Goal: Obtain resource: Download file/media

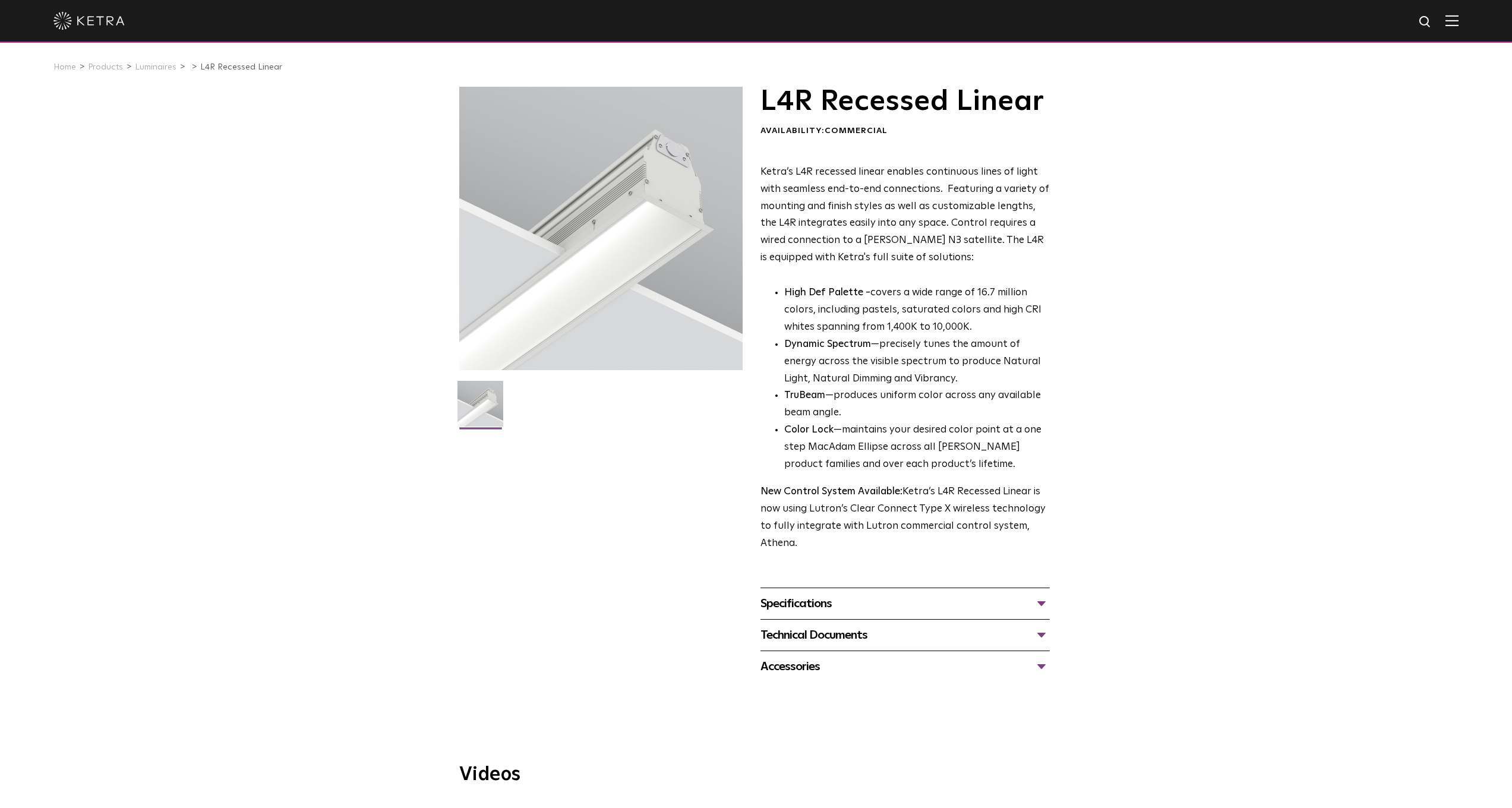
click at [1458, 25] on img at bounding box center [1452, 21] width 13 height 12
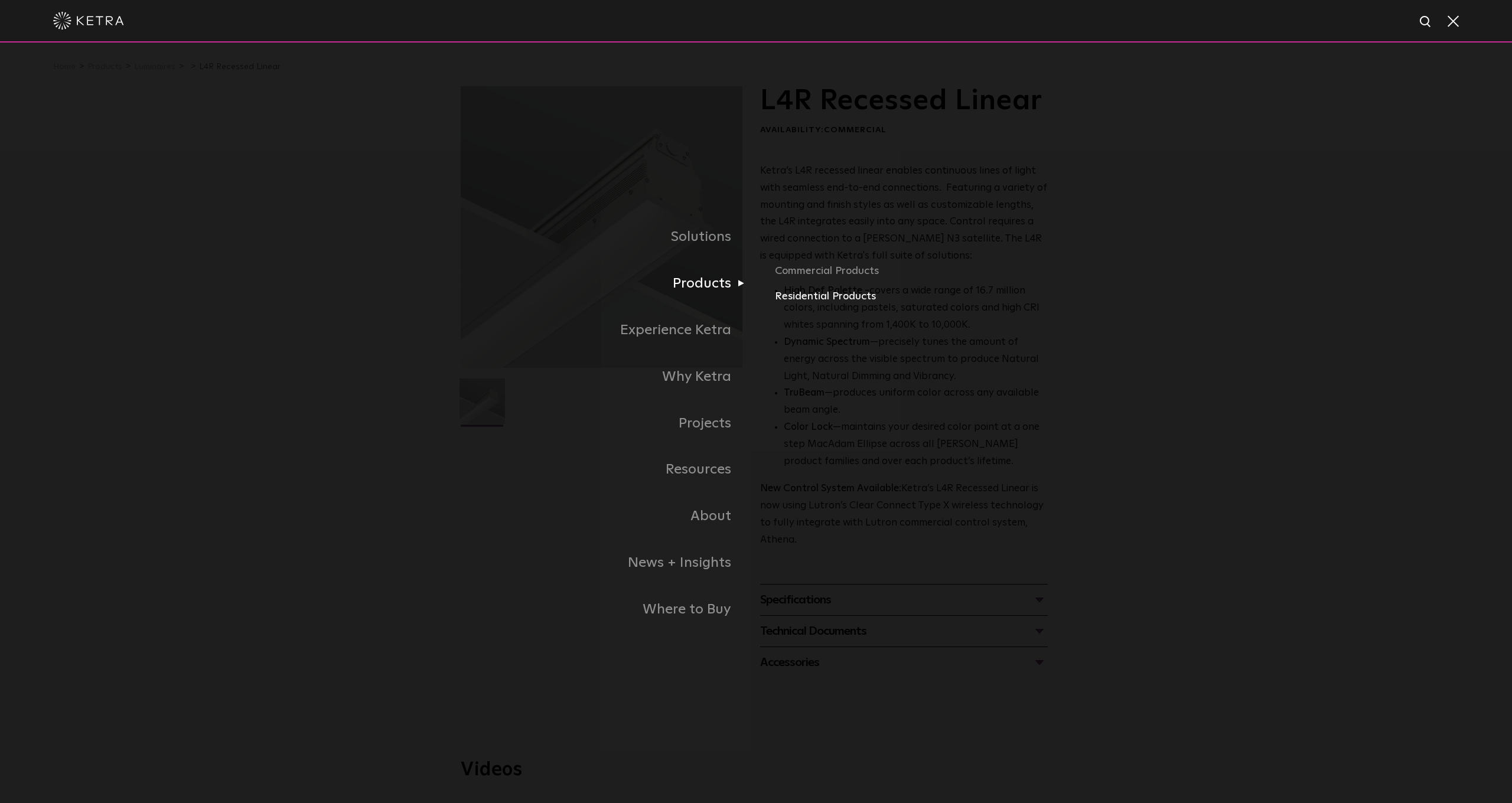
click at [806, 300] on link "Residential Products" at bounding box center [913, 296] width 277 height 17
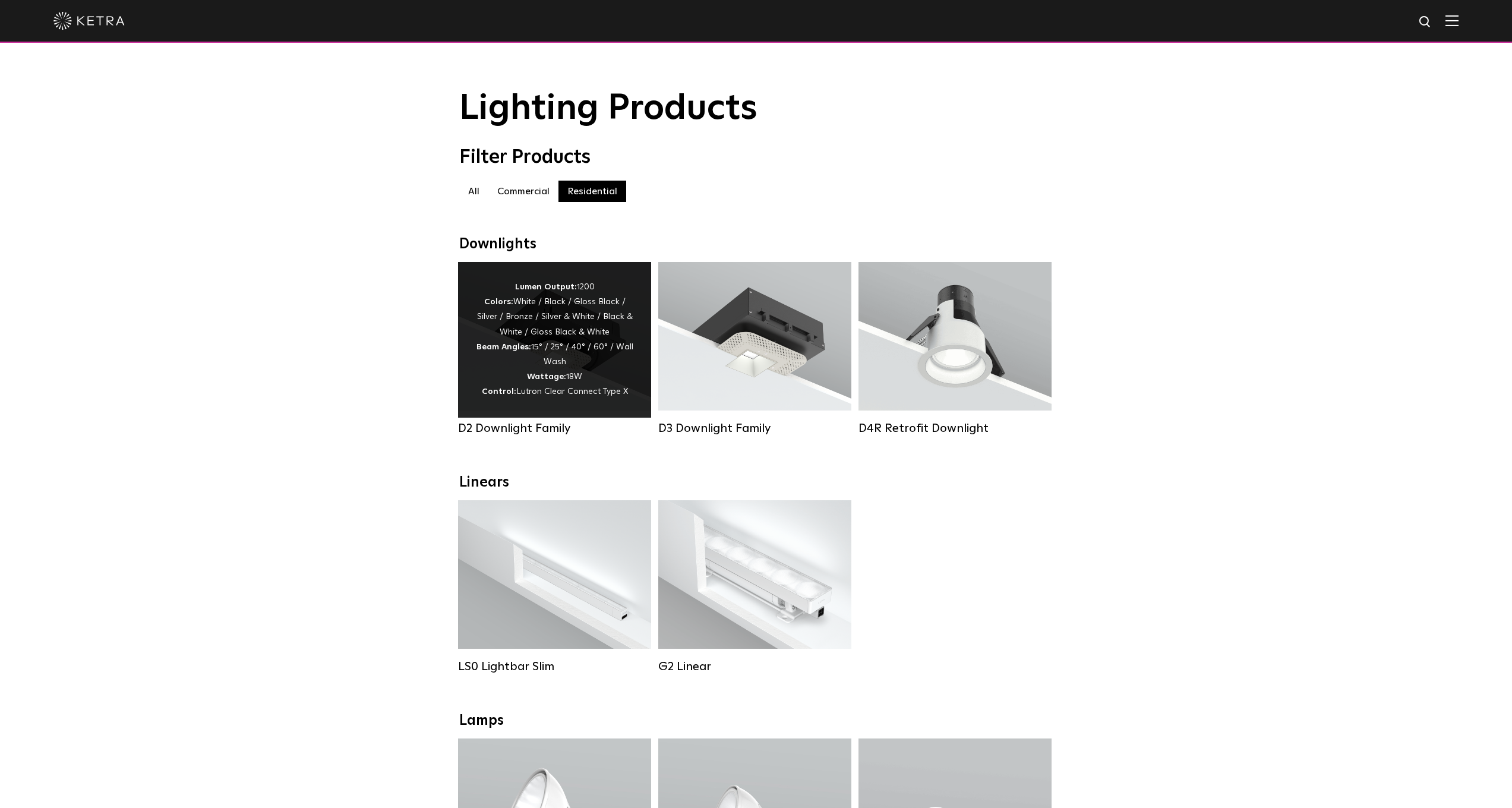
click at [556, 378] on strong "Wattage:" at bounding box center [547, 377] width 40 height 8
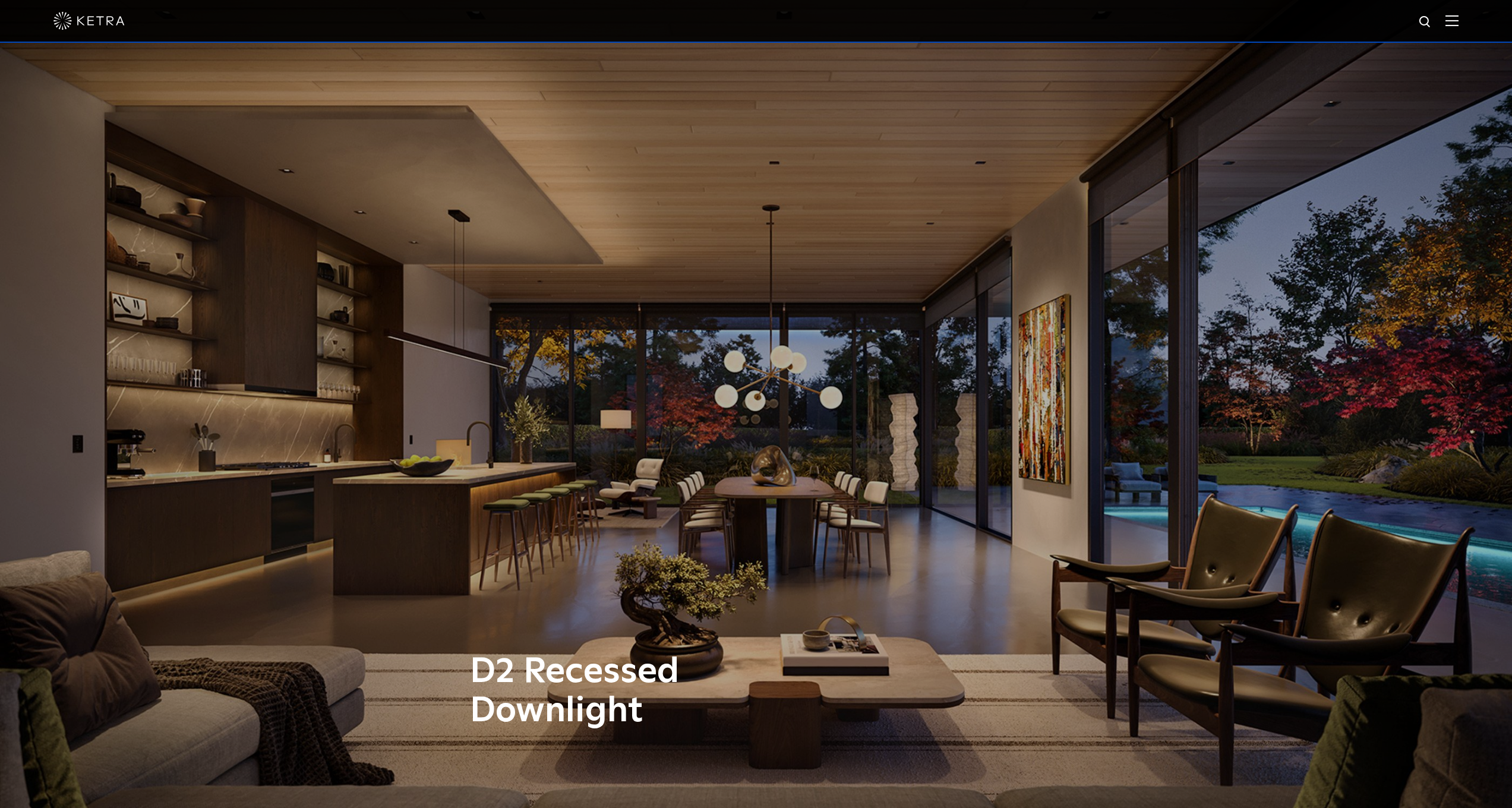
click at [1458, 26] on img at bounding box center [1452, 21] width 13 height 12
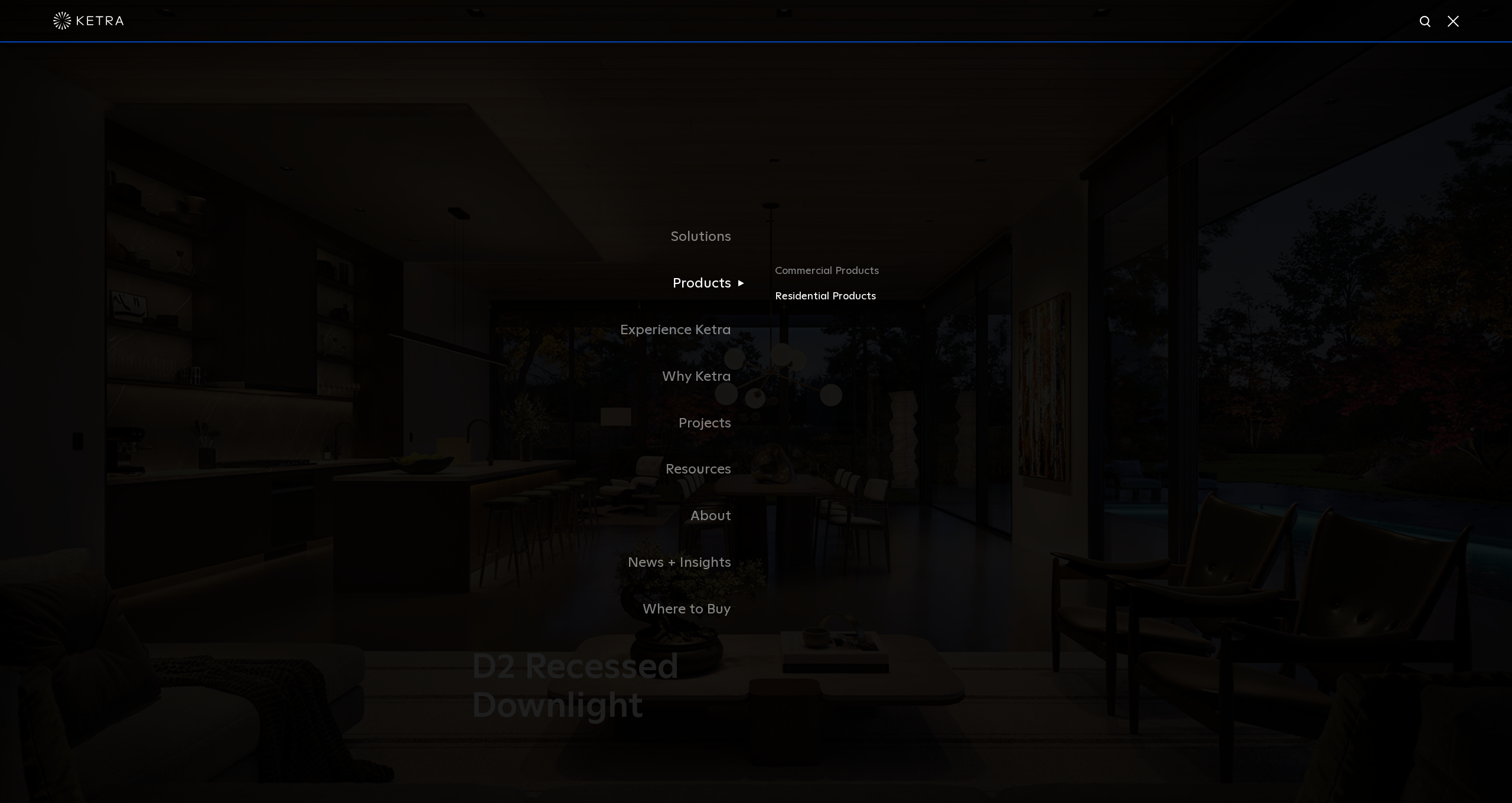
click at [830, 298] on link "Residential Products" at bounding box center [913, 296] width 277 height 17
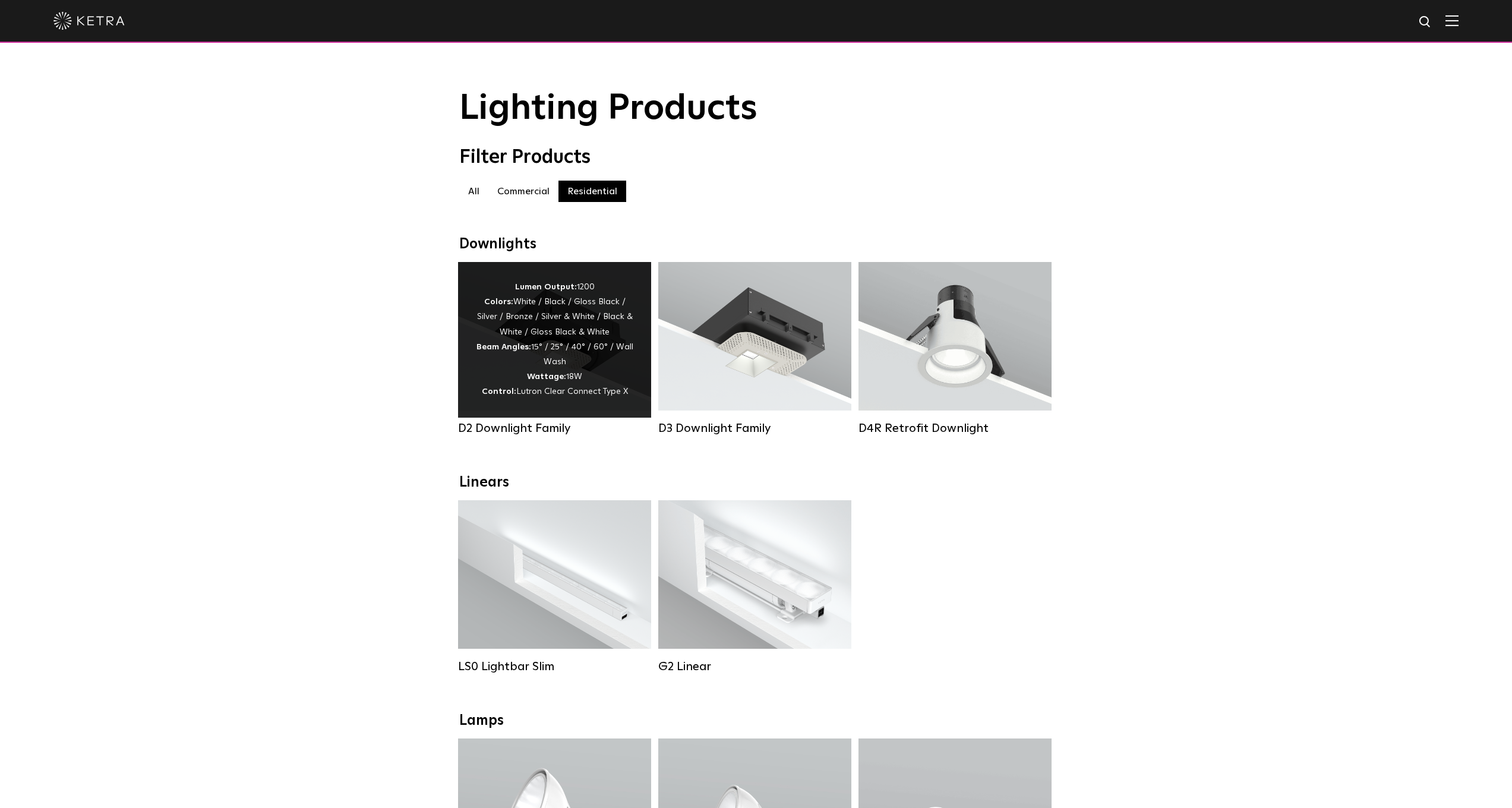
click at [573, 339] on div "Lumen Output: 1200 Colors: White / Black / Gloss Black / Silver / Bronze / Silv…" at bounding box center [554, 340] width 157 height 120
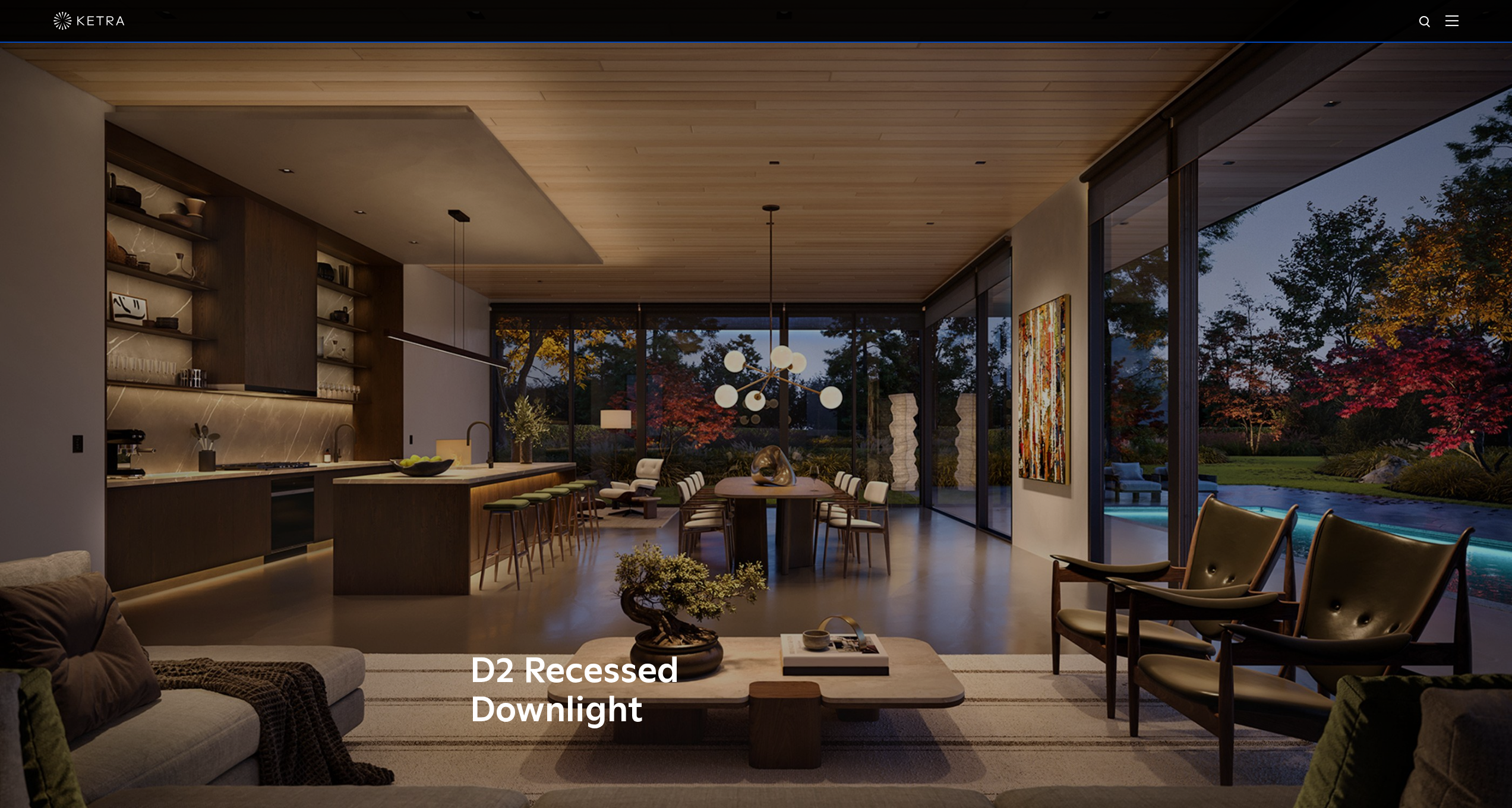
click at [1458, 30] on div at bounding box center [756, 21] width 1405 height 42
click at [1458, 21] on img at bounding box center [1452, 21] width 13 height 12
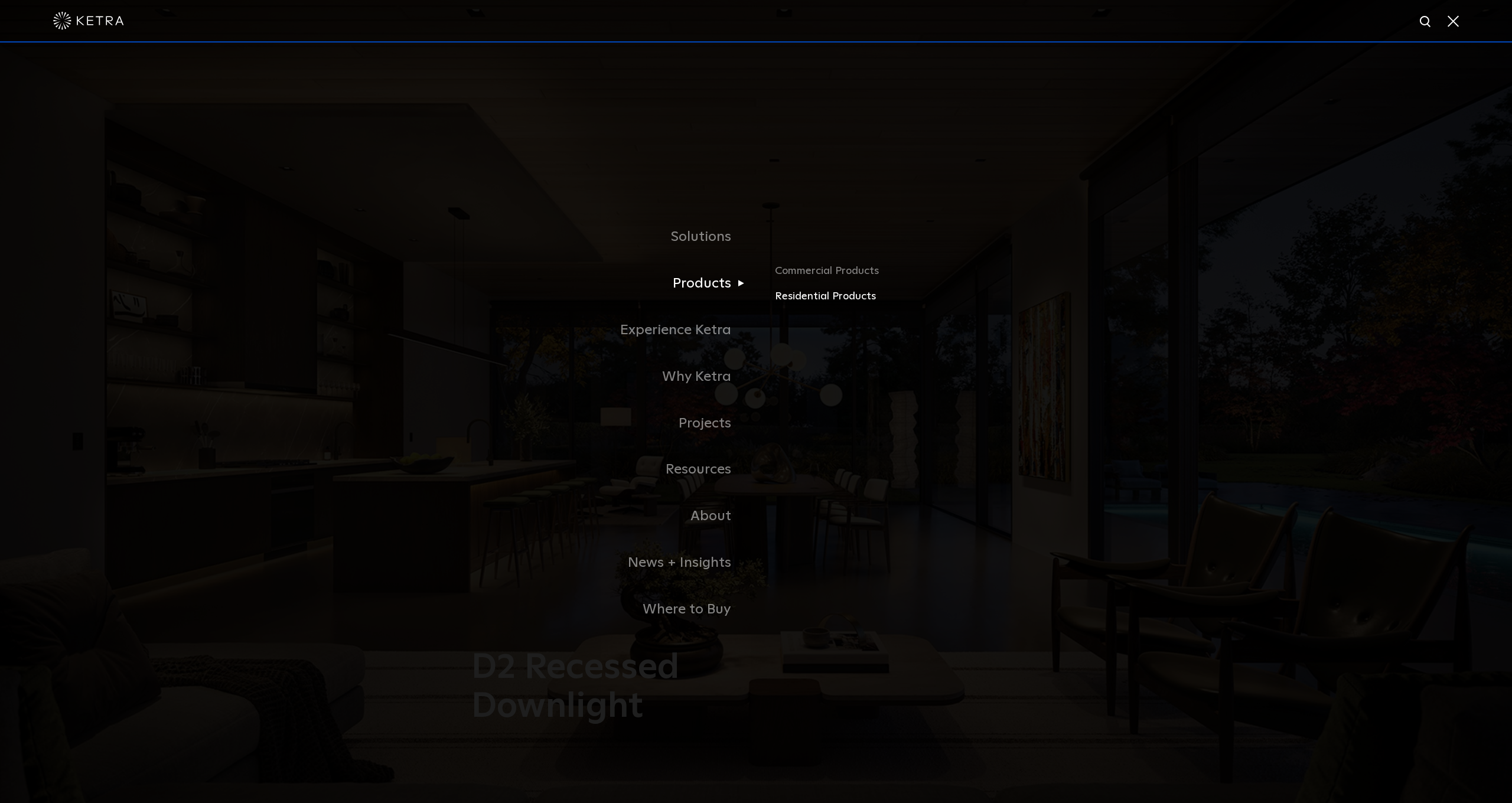
click at [802, 299] on link "Residential Products" at bounding box center [913, 296] width 277 height 17
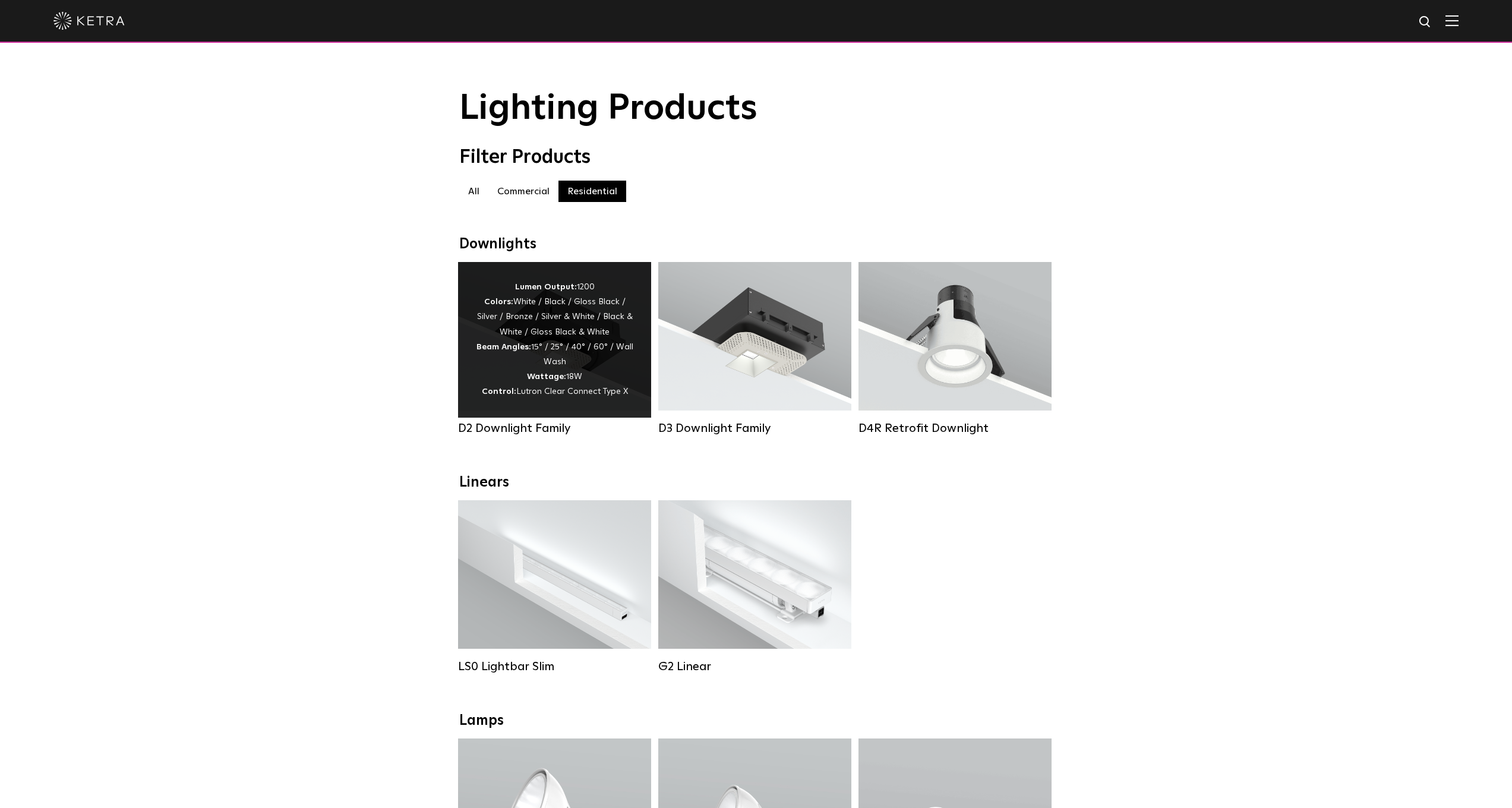
click at [597, 315] on div "Lumen Output: 1200 Colors: White / Black / Gloss Black / Silver / Bronze / Silv…" at bounding box center [554, 340] width 157 height 120
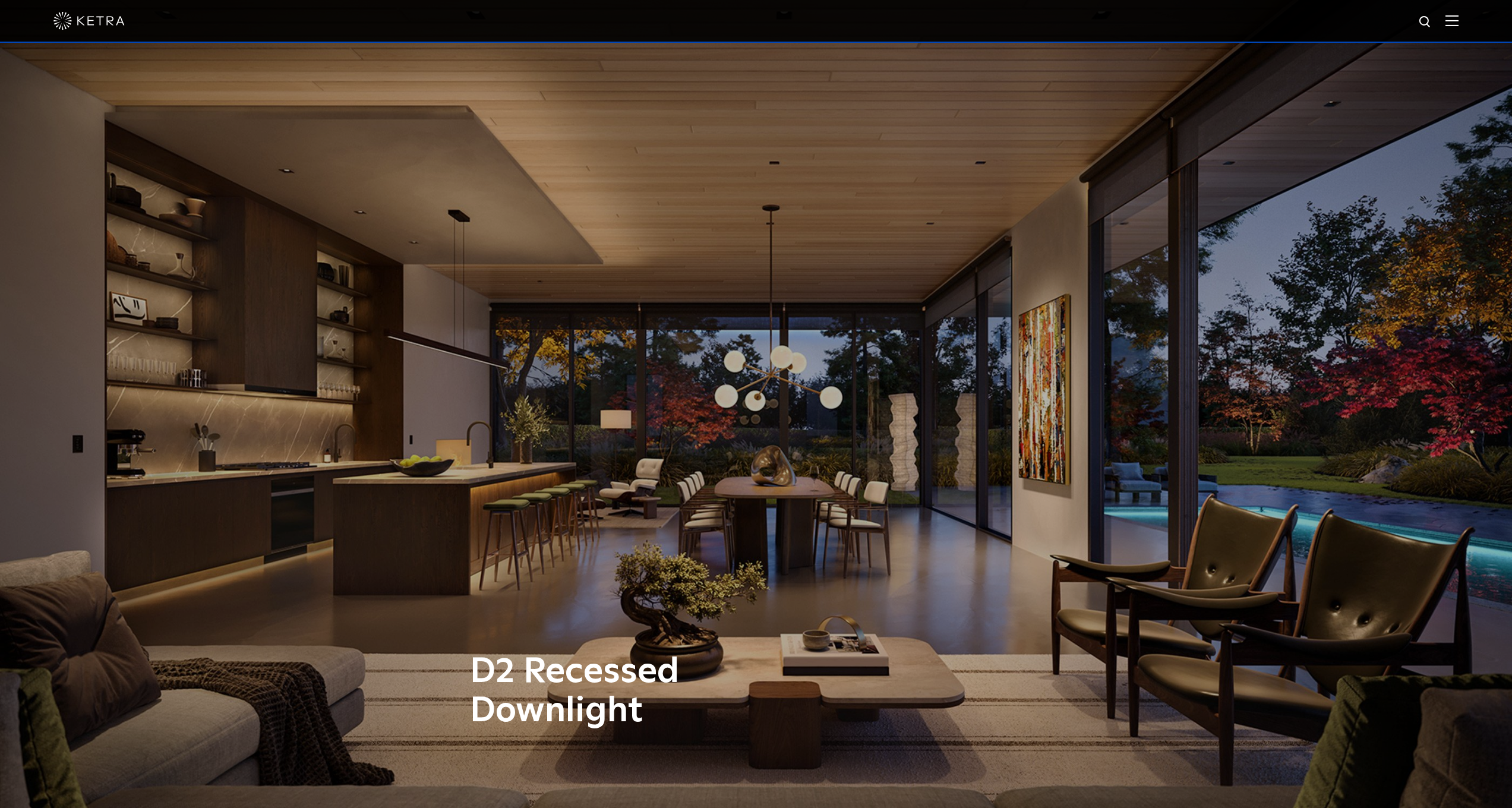
click at [1458, 22] on img at bounding box center [1452, 21] width 13 height 12
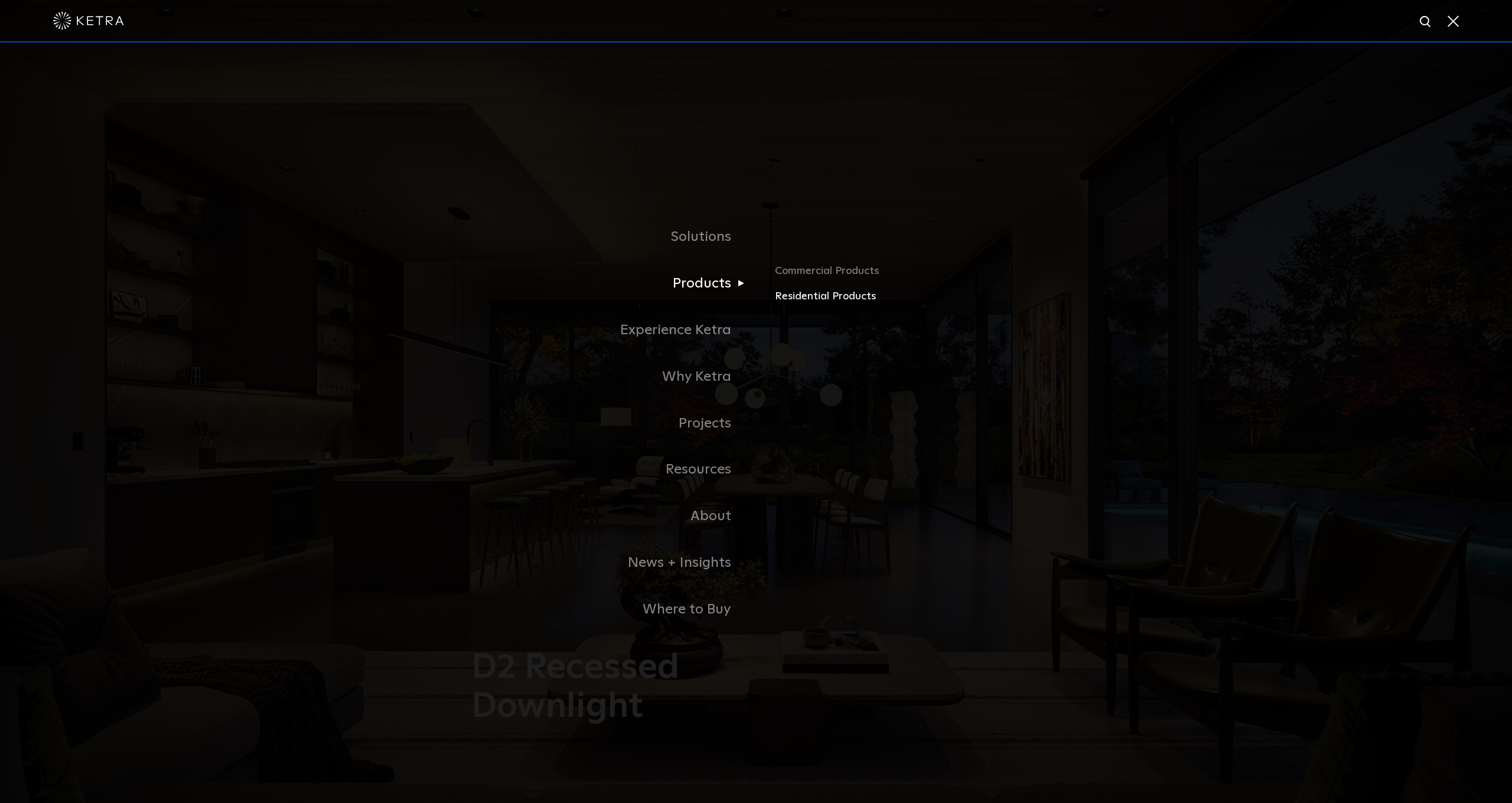
click at [815, 299] on link "Residential Products" at bounding box center [913, 296] width 277 height 17
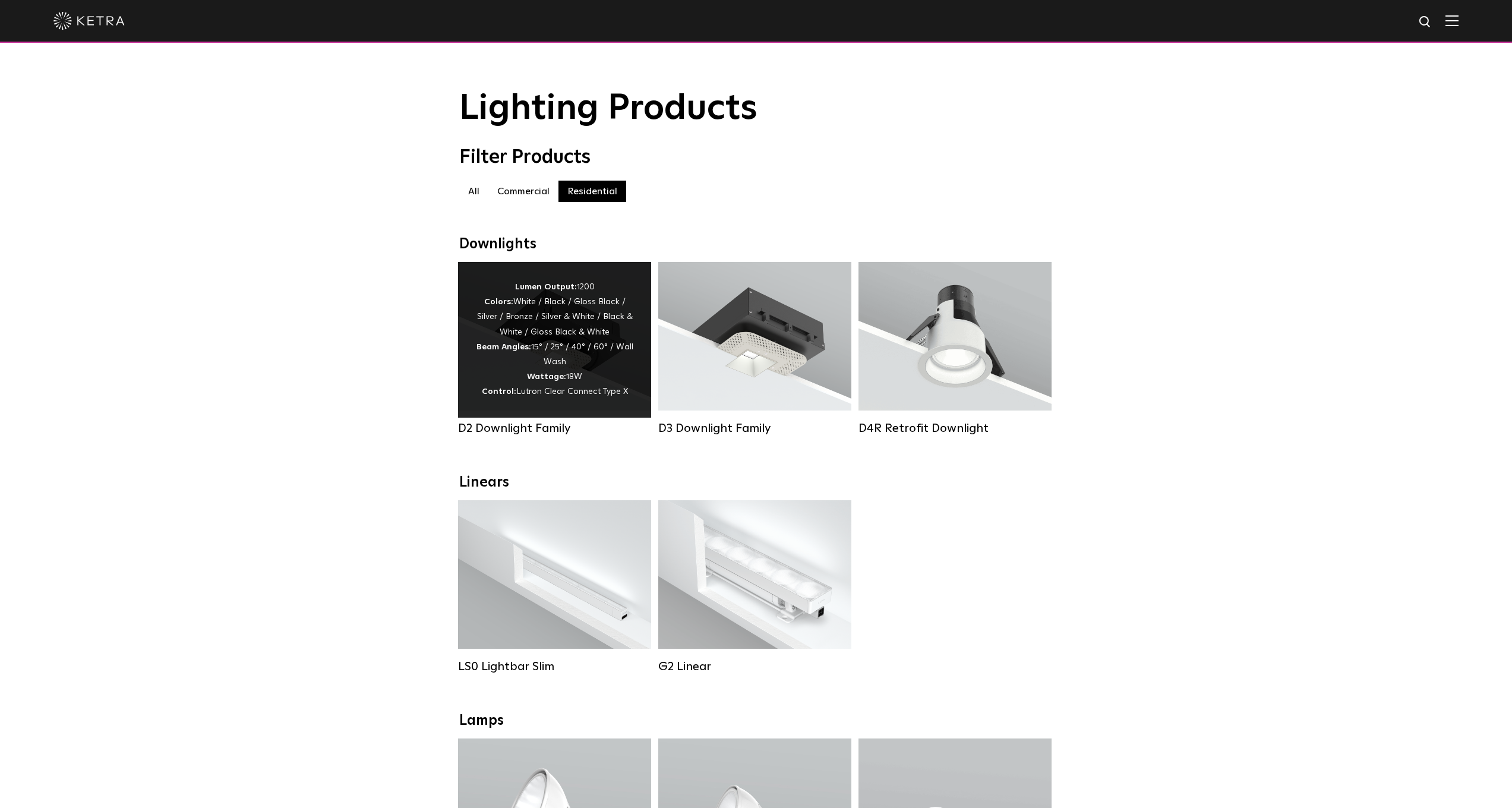
click at [584, 356] on div "Lumen Output: 1200 Colors: White / Black / Gloss Black / Silver / Bronze / Silv…" at bounding box center [554, 340] width 157 height 120
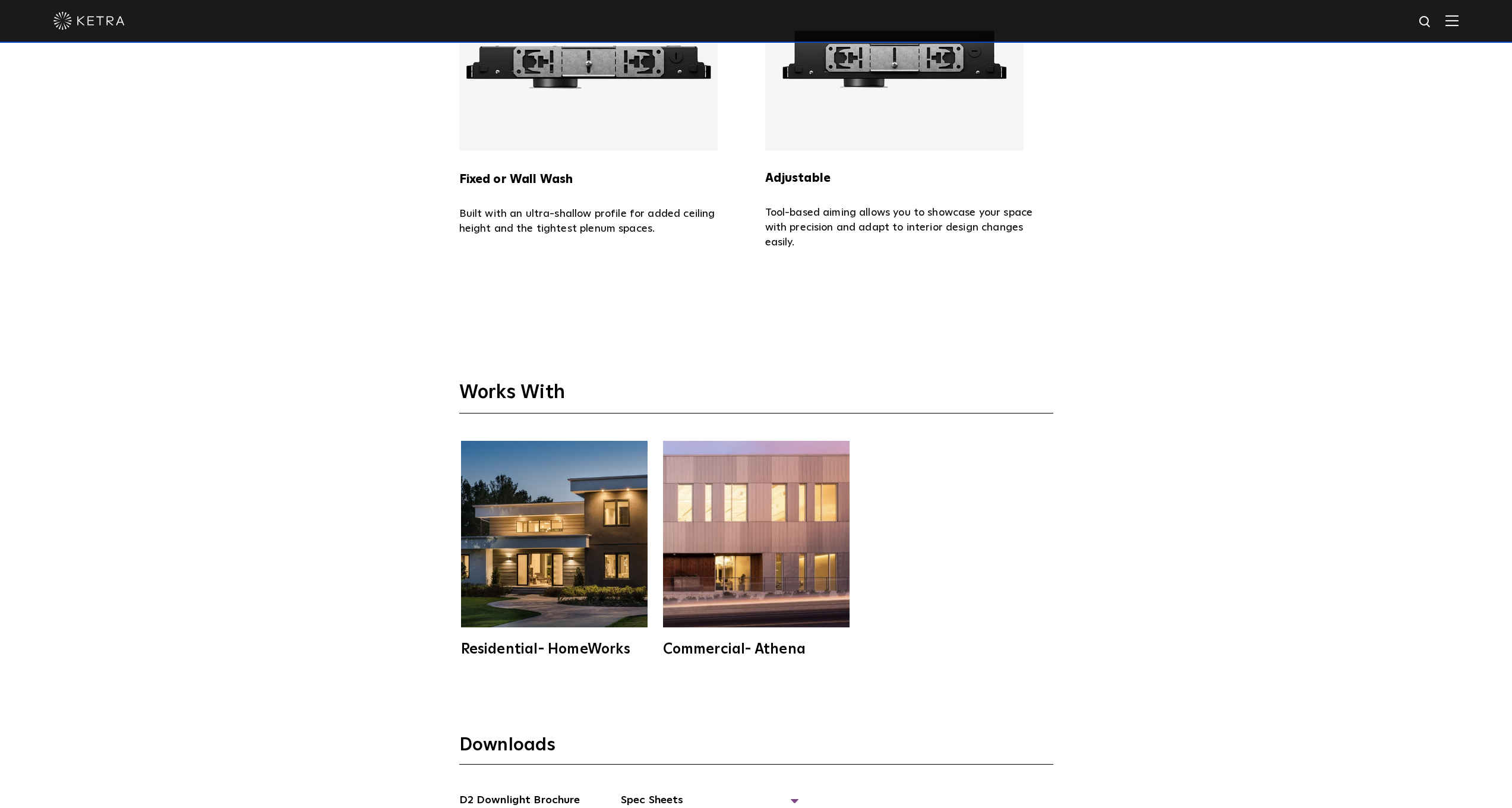
scroll to position [3950, 0]
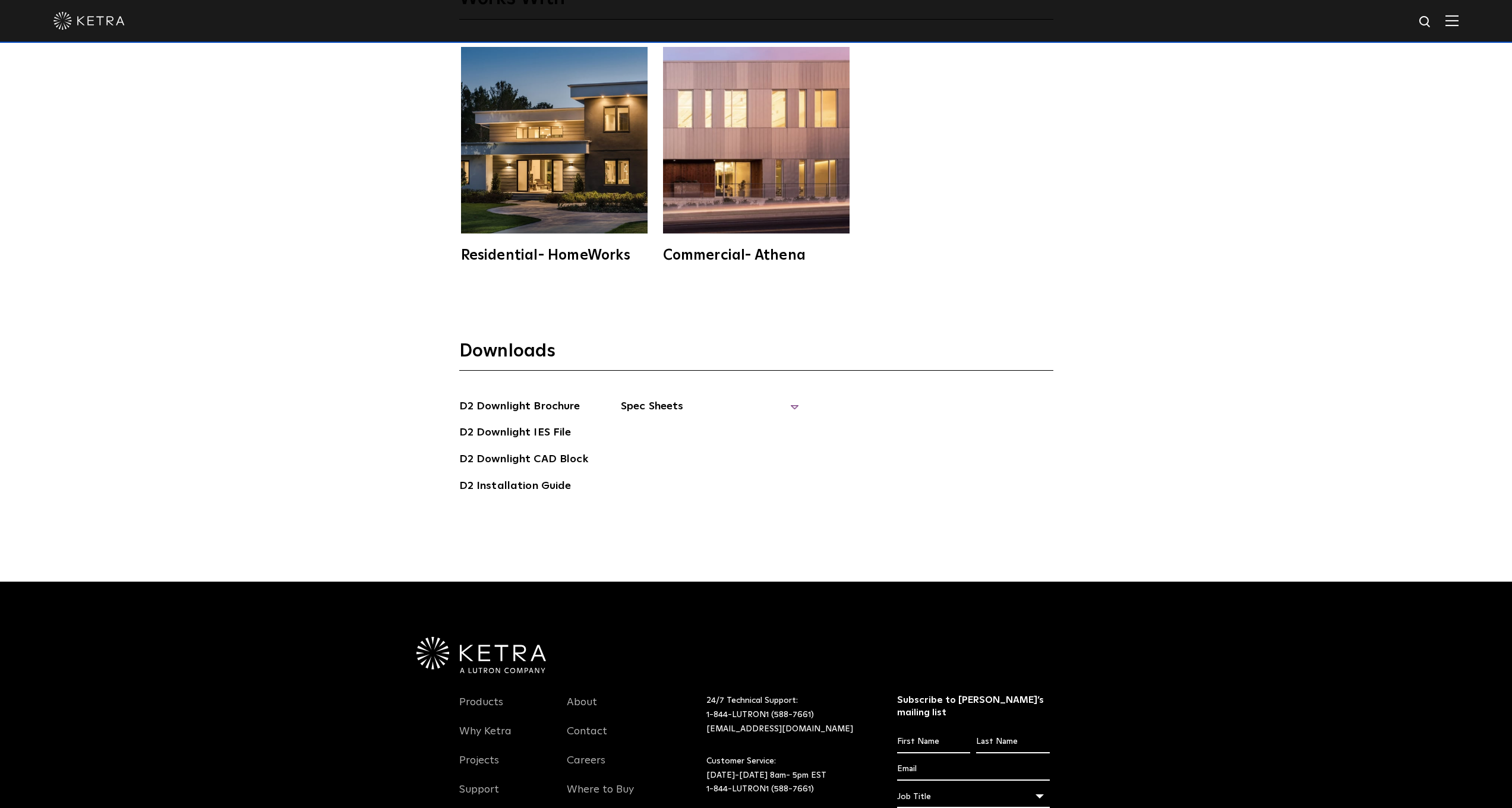
click at [644, 398] on span "Spec Sheets" at bounding box center [709, 411] width 179 height 26
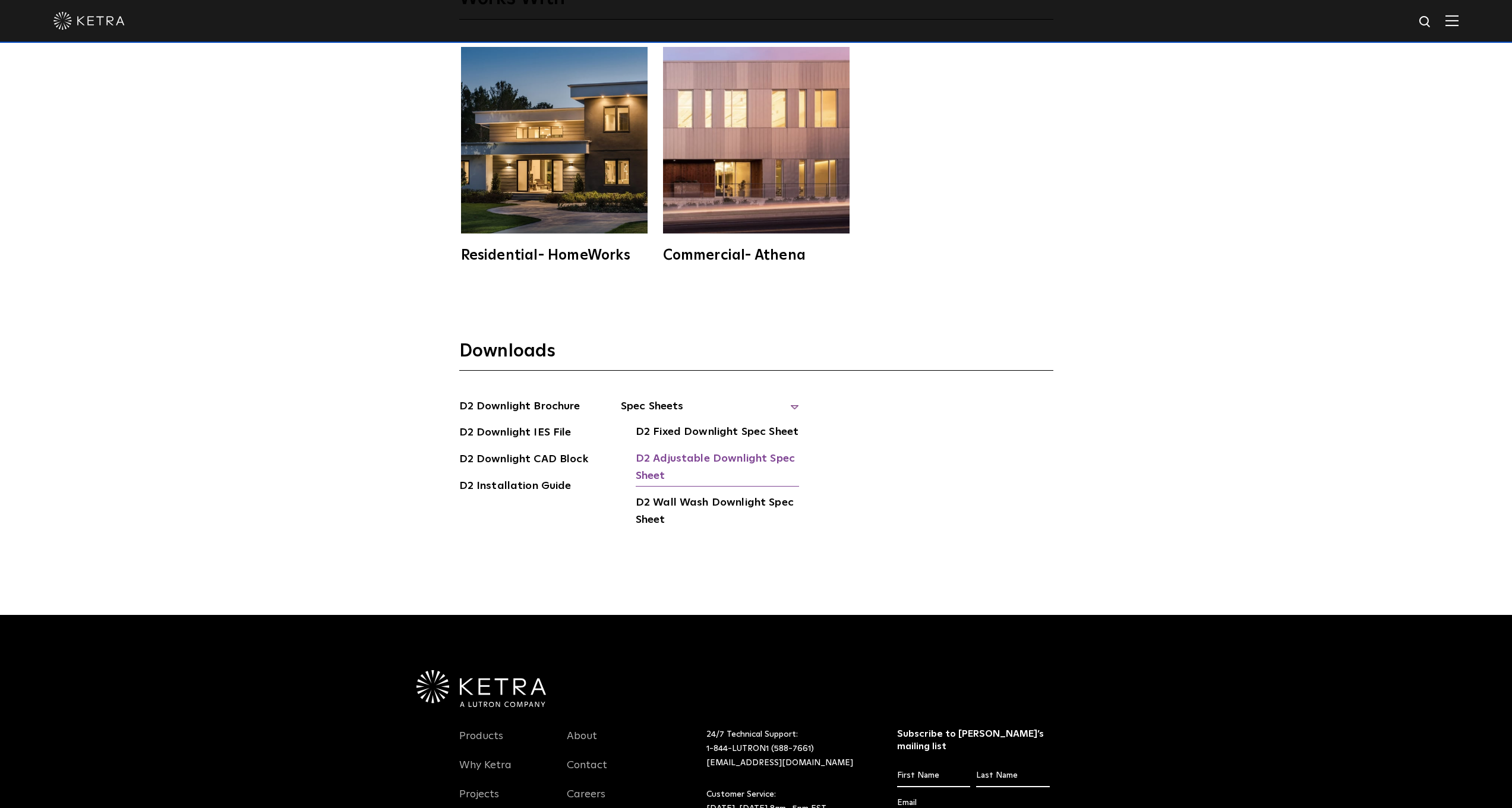
click at [677, 450] on link "D2 Adjustable Downlight Spec Sheet" at bounding box center [717, 468] width 164 height 36
click at [728, 424] on link "D2 Fixed Downlight Spec Sheet" at bounding box center [717, 433] width 163 height 19
click at [516, 451] on link "D2 Downlight CAD Block" at bounding box center [523, 460] width 129 height 19
